Goal: Transaction & Acquisition: Purchase product/service

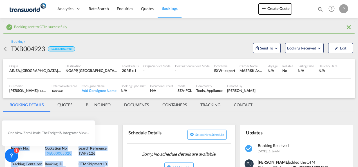
scroll to position [85, 0]
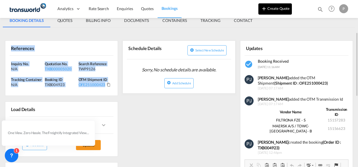
click at [278, 8] on button "Create Quote" at bounding box center [276, 8] width 34 height 11
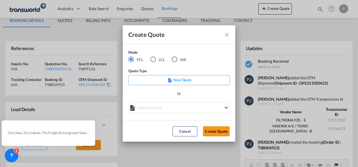
click at [176, 59] on div "AIR" at bounding box center [175, 60] width 6 height 6
click at [215, 130] on button "Create Quote" at bounding box center [216, 132] width 27 height 10
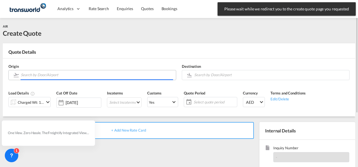
click at [44, 76] on input "Search by Door/Airport" at bounding box center [97, 75] width 152 height 10
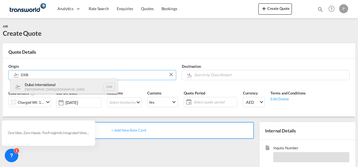
click at [72, 87] on div "Dubai International [GEOGRAPHIC_DATA] , [GEOGRAPHIC_DATA] DXB" at bounding box center [64, 87] width 107 height 17
type input "Dubai International, [GEOGRAPHIC_DATA], DXB"
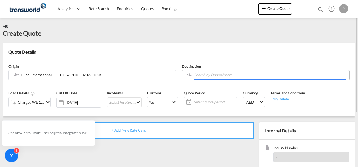
click at [198, 73] on input "Search by Door/Airport" at bounding box center [270, 75] width 152 height 10
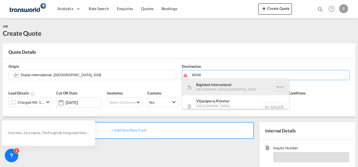
click at [216, 86] on div "Baghdad International [GEOGRAPHIC_DATA] , [GEOGRAPHIC_DATA] BGW" at bounding box center [235, 87] width 107 height 17
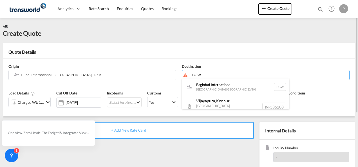
type input "Baghdad International, [GEOGRAPHIC_DATA], BGW"
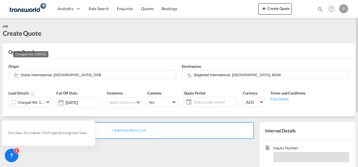
click at [35, 105] on div "Charged Wt: 1.00 KG" at bounding box center [31, 103] width 26 height 8
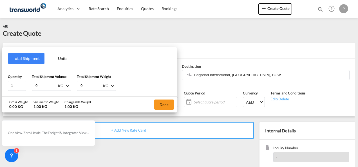
drag, startPoint x: 46, startPoint y: 83, endPoint x: -1, endPoint y: 72, distance: 48.9
click at [0, 72] on html "Analytics Dashboard Rate Search Enquiries Quotes Bookings Analytics" at bounding box center [179, 83] width 358 height 167
type input "706"
click at [163, 105] on button "Done" at bounding box center [164, 105] width 20 height 10
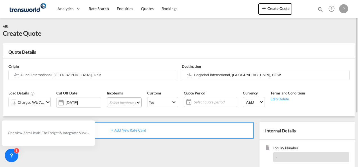
click at [122, 101] on md-select "Select Incoterms DPU - import Delivery at Place Unloaded CPT - export Carrier P…" at bounding box center [124, 102] width 35 height 10
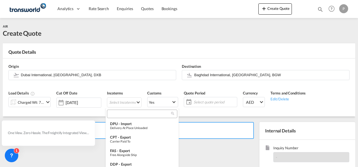
click at [120, 113] on input "search" at bounding box center [140, 114] width 63 height 5
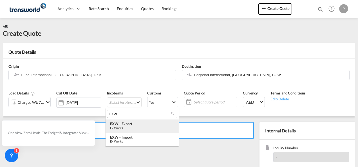
type input "EXW"
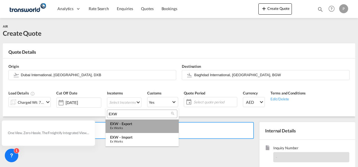
click at [137, 126] on div "EXW - export" at bounding box center [142, 124] width 64 height 5
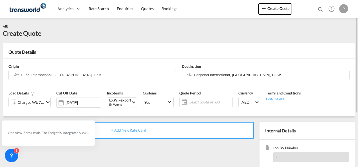
click at [213, 102] on span "Select quote period" at bounding box center [210, 102] width 42 height 5
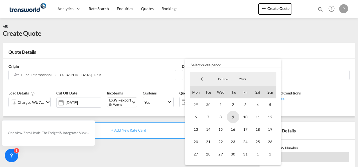
click at [233, 117] on span "9" at bounding box center [233, 117] width 12 height 12
click at [246, 155] on span "31" at bounding box center [245, 154] width 12 height 12
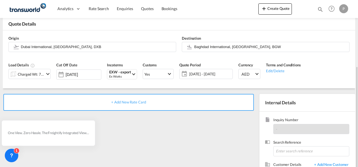
scroll to position [56, 0]
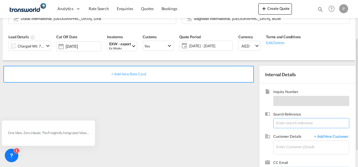
click at [287, 122] on input at bounding box center [312, 123] width 76 height 10
click at [291, 122] on input at bounding box center [312, 123] width 76 height 10
paste input "14170033854"
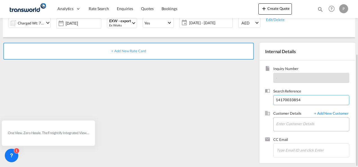
type input "14170033854"
click at [298, 127] on input "Enter Customer Details" at bounding box center [312, 124] width 73 height 13
click at [294, 125] on input "DERMA" at bounding box center [312, 124] width 73 height 13
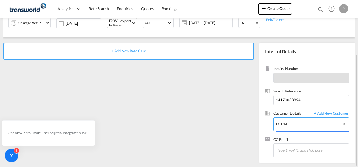
click at [298, 124] on input "DERM" at bounding box center [312, 124] width 73 height 13
type input "D"
type input "A"
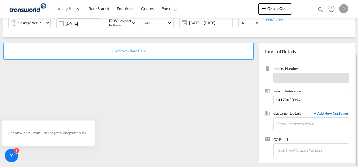
click at [340, 112] on span "+ Add New Customer" at bounding box center [331, 114] width 38 height 6
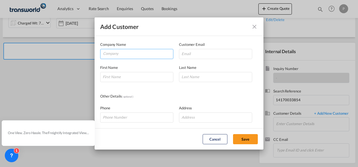
click at [135, 53] on input "Company" at bounding box center [138, 53] width 70 height 8
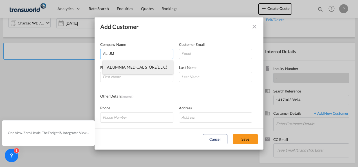
click at [138, 70] on li "AL UMNIA MEDICAL STORE(L.L.C)" at bounding box center [138, 68] width 71 height 14
type input "AL UMNIA MEDICAL STORE(L.L.C)"
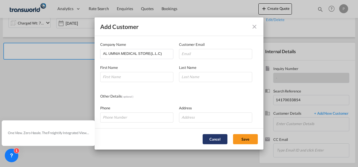
click at [214, 140] on button "Cancel" at bounding box center [215, 139] width 25 height 10
